Goal: Task Accomplishment & Management: Complete application form

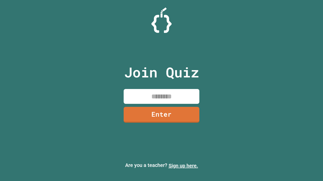
click at [183, 166] on link "Sign up here." at bounding box center [182, 166] width 29 height 6
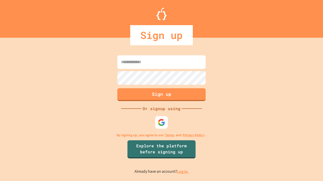
click at [183, 172] on link "Log in." at bounding box center [183, 171] width 12 height 5
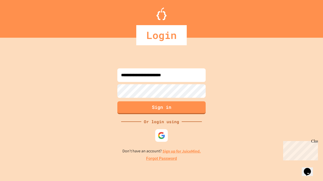
type input "**********"
